Goal: Task Accomplishment & Management: Complete application form

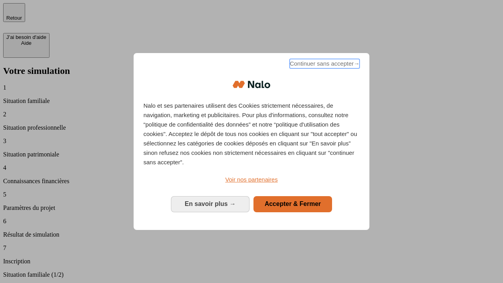
click at [324, 65] on span "Continuer sans accepter →" at bounding box center [324, 63] width 70 height 9
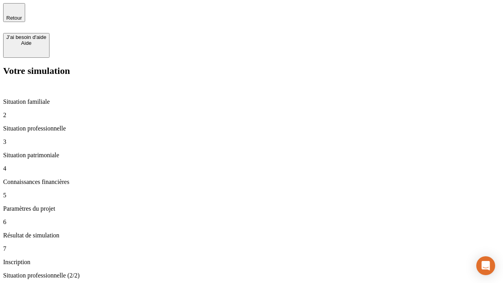
type input "30 000"
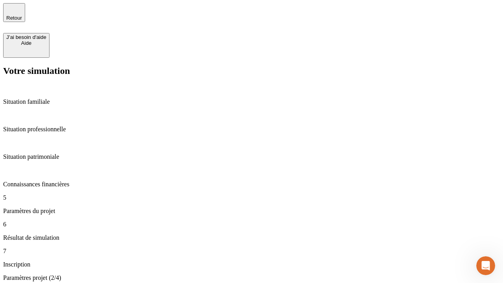
type input "25"
type input "64"
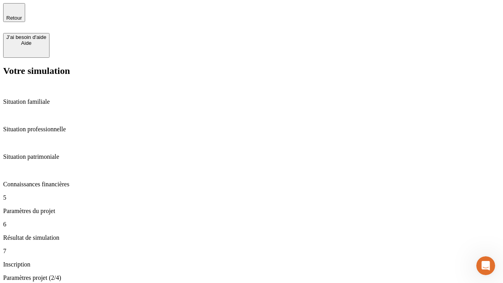
type input "1 000"
type input "640"
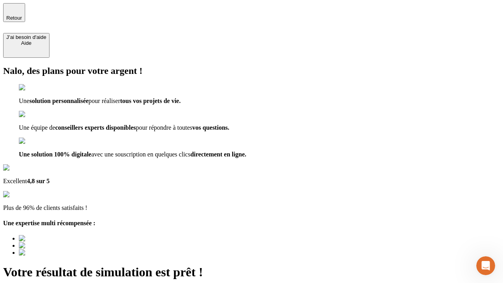
type input "[EMAIL_ADDRESS][PERSON_NAME][DOMAIN_NAME]"
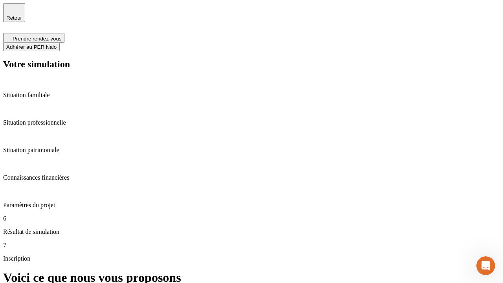
click at [57, 44] on span "Adhérer au PER Nalo" at bounding box center [31, 47] width 50 height 6
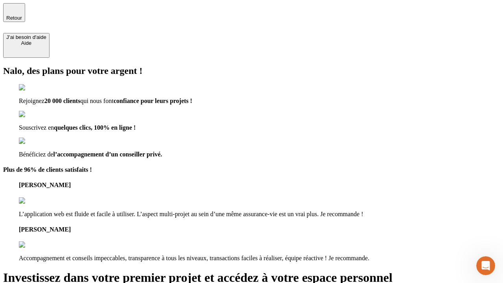
type input "[PERSON_NAME][EMAIL_ADDRESS][DOMAIN_NAME]"
